Goal: Information Seeking & Learning: Find specific fact

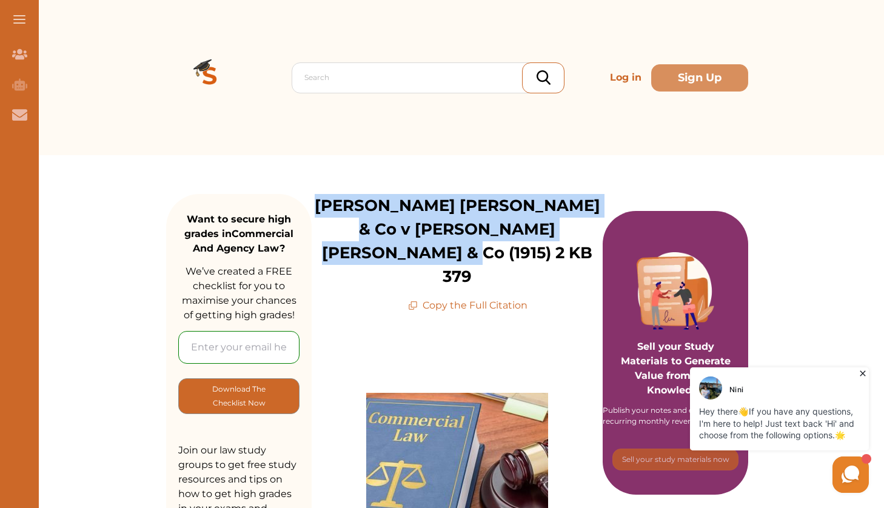
drag, startPoint x: 325, startPoint y: 198, endPoint x: 489, endPoint y: 244, distance: 170.6
click at [489, 245] on p "[PERSON_NAME] [PERSON_NAME] & Co v [PERSON_NAME] [PERSON_NAME] & Co (1915) 2 KB…" at bounding box center [457, 241] width 291 height 95
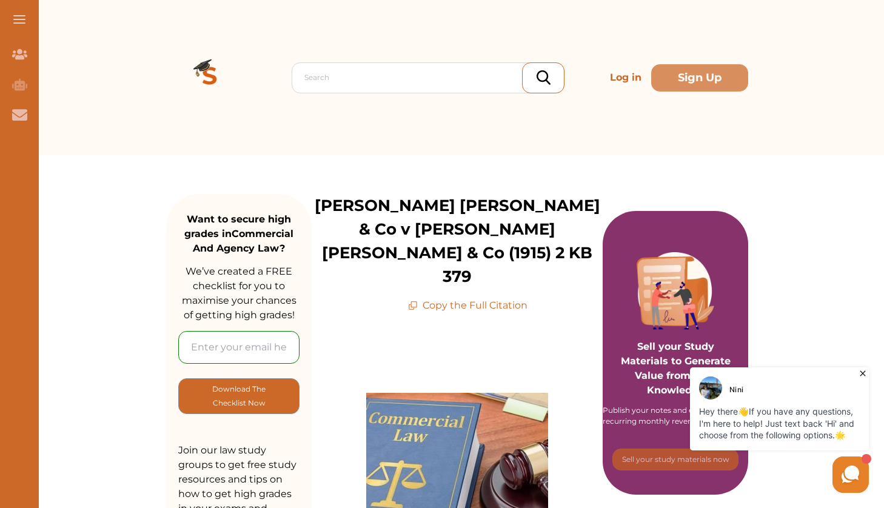
click at [443, 298] on p "Copy the Full Citation" at bounding box center [467, 305] width 119 height 15
click at [411, 301] on icon at bounding box center [414, 304] width 6 height 6
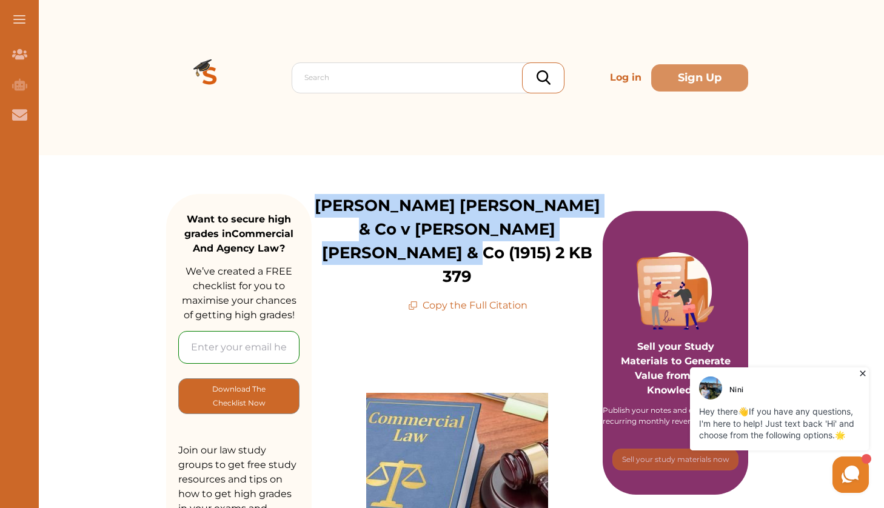
drag, startPoint x: 475, startPoint y: 258, endPoint x: 328, endPoint y: 190, distance: 161.4
copy p "[PERSON_NAME] [PERSON_NAME] & Co v [PERSON_NAME] [PERSON_NAME] & Co (1915) 2 KB…"
